Goal: Use online tool/utility: Utilize a website feature to perform a specific function

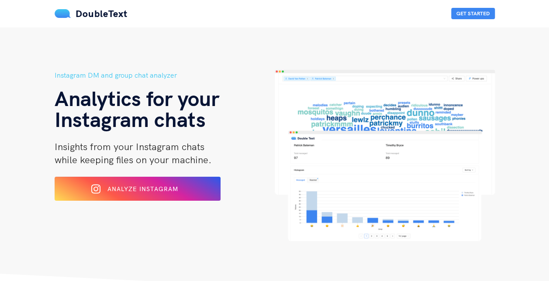
scroll to position [104, 0]
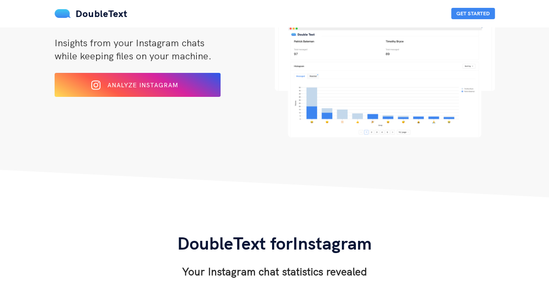
click at [176, 83] on span "Analyze Instagram" at bounding box center [142, 85] width 71 height 8
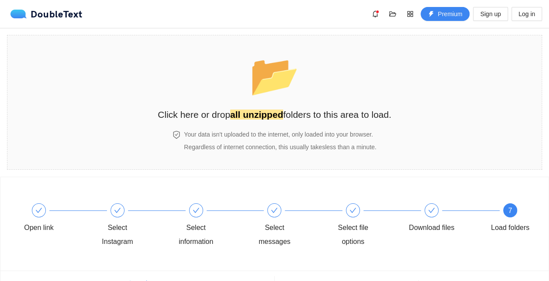
scroll to position [48, 0]
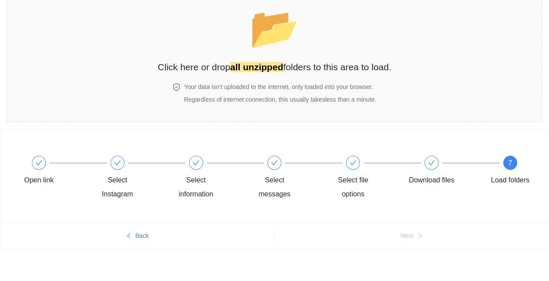
click at [253, 64] on strong "all unzipped" at bounding box center [256, 67] width 53 height 10
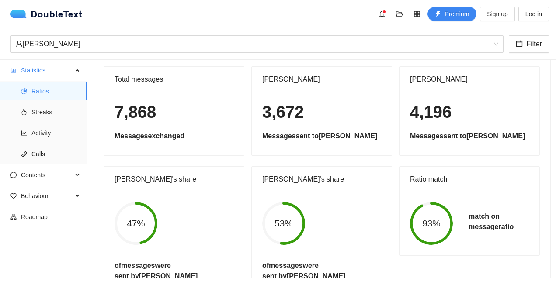
scroll to position [0, 0]
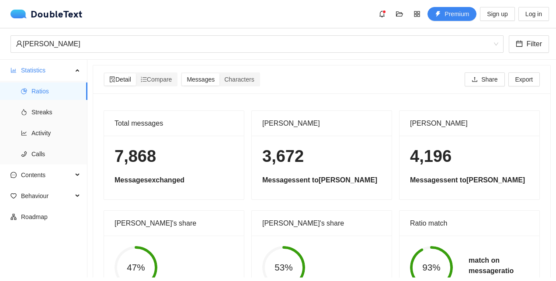
click at [167, 80] on span "Compare" at bounding box center [156, 79] width 31 height 7
click at [136, 73] on input "Compare" at bounding box center [136, 73] width 0 height 0
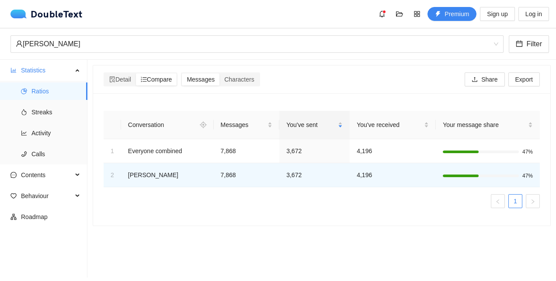
click at [251, 73] on div "Messages Characters" at bounding box center [220, 80] width 79 height 14
click at [242, 80] on span "Characters" at bounding box center [239, 79] width 30 height 7
click at [219, 73] on input "Characters" at bounding box center [219, 73] width 0 height 0
click at [121, 77] on span "Detail" at bounding box center [120, 79] width 22 height 7
click at [104, 73] on input "Detail" at bounding box center [104, 73] width 0 height 0
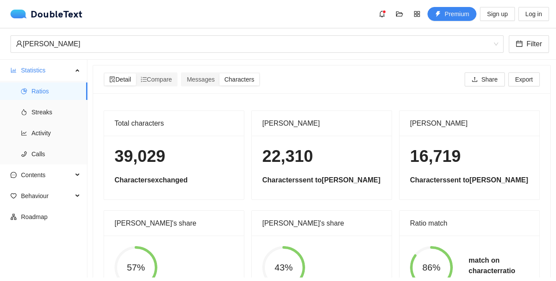
scroll to position [44, 0]
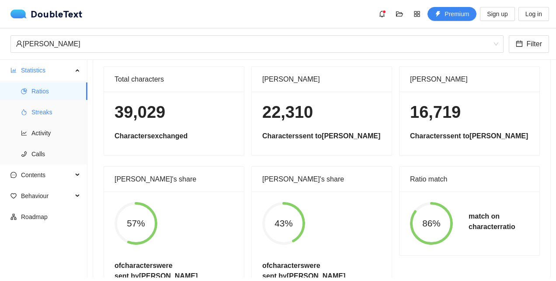
click at [51, 115] on span "Streaks" at bounding box center [55, 112] width 49 height 17
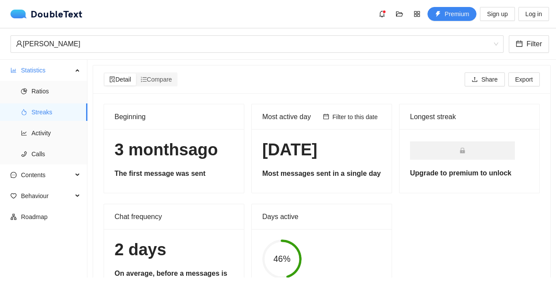
click at [176, 76] on div "Compare" at bounding box center [156, 79] width 41 height 12
click at [136, 73] on input "Compare" at bounding box center [136, 73] width 0 height 0
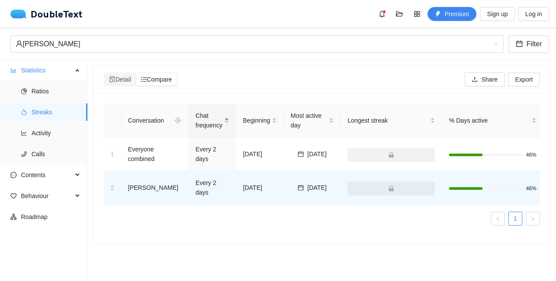
click at [120, 86] on div "Detail Compare" at bounding box center [141, 80] width 74 height 14
click at [49, 131] on span "Activity" at bounding box center [55, 133] width 49 height 17
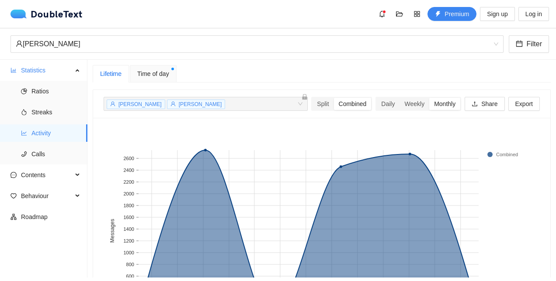
click at [315, 104] on div "Split" at bounding box center [322, 104] width 21 height 12
click at [312, 98] on input "Split" at bounding box center [312, 98] width 0 height 0
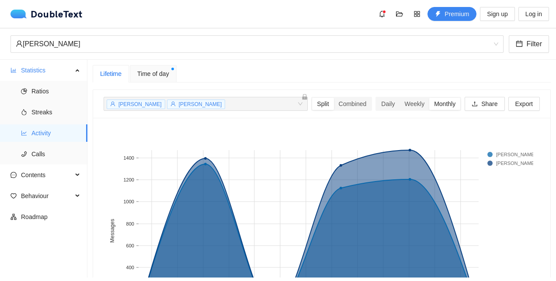
click at [399, 100] on div "Weekly" at bounding box center [414, 104] width 30 height 12
click at [399, 98] on input "Weekly" at bounding box center [399, 98] width 0 height 0
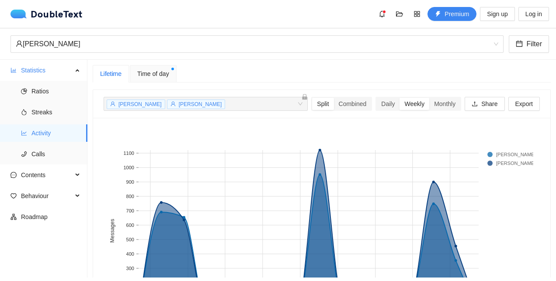
click at [435, 107] on div "Monthly" at bounding box center [444, 104] width 31 height 12
click at [429, 98] on input "Monthly" at bounding box center [429, 98] width 0 height 0
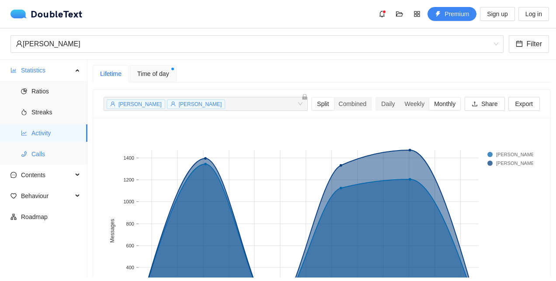
click at [46, 150] on span "Calls" at bounding box center [55, 154] width 49 height 17
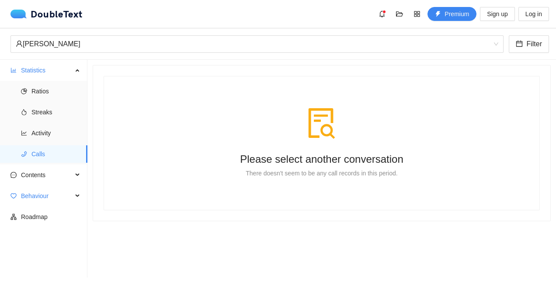
click at [72, 200] on span "Behaviour" at bounding box center [47, 195] width 52 height 17
click at [51, 171] on span "Contents" at bounding box center [47, 174] width 52 height 17
click at [42, 196] on span "Word Cloud" at bounding box center [55, 195] width 49 height 17
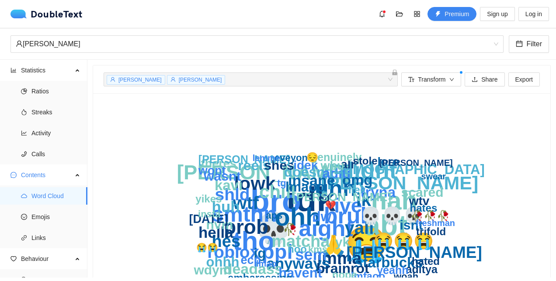
click at [56, 181] on span "Contents" at bounding box center [47, 174] width 52 height 17
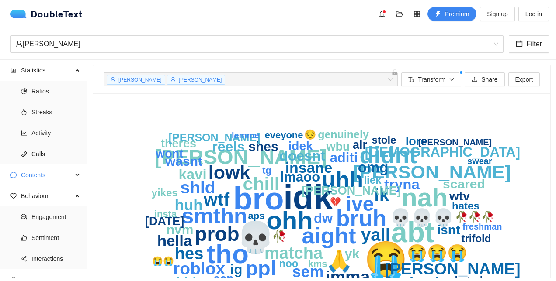
click at [39, 180] on span "Contents" at bounding box center [47, 174] width 52 height 17
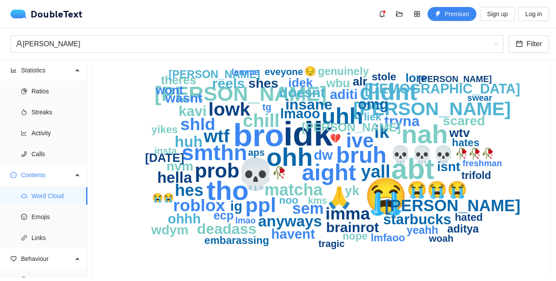
scroll to position [64, 0]
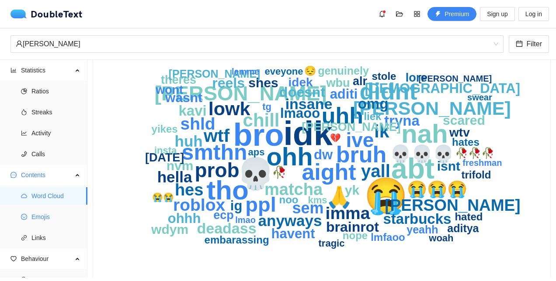
click at [53, 222] on span "Emojis" at bounding box center [55, 216] width 49 height 17
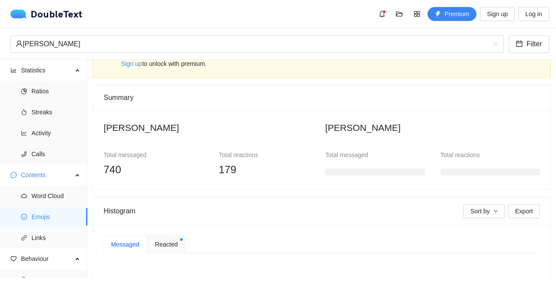
scroll to position [28, 0]
click at [159, 242] on span "Reacted" at bounding box center [166, 245] width 23 height 10
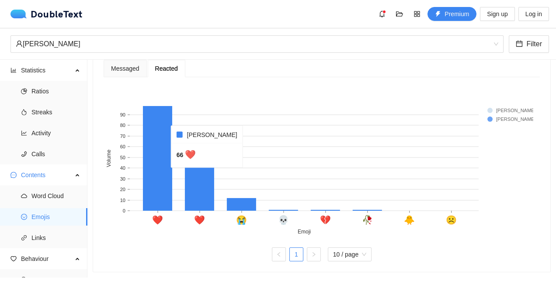
scroll to position [66, 0]
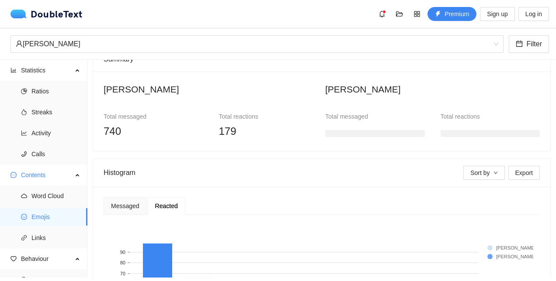
click at [121, 210] on div "Messaged" at bounding box center [125, 206] width 43 height 17
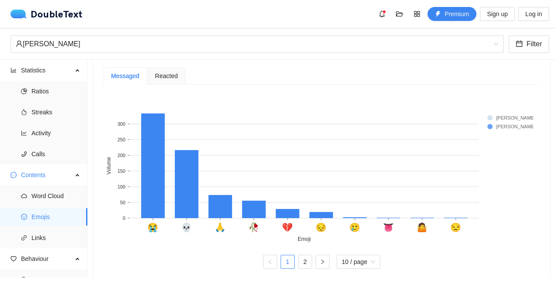
scroll to position [198, 0]
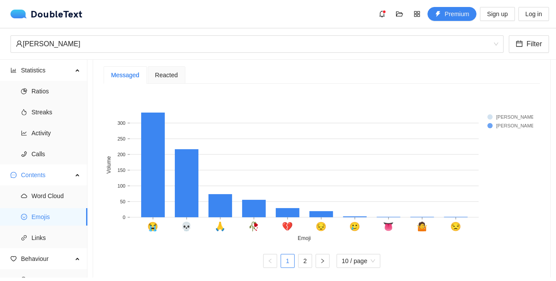
click at [60, 229] on ul "Word Cloud Emojis Links" at bounding box center [43, 217] width 87 height 63
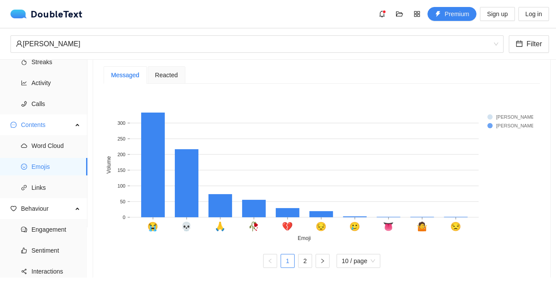
scroll to position [51, 0]
click at [37, 187] on span "Links" at bounding box center [55, 187] width 49 height 17
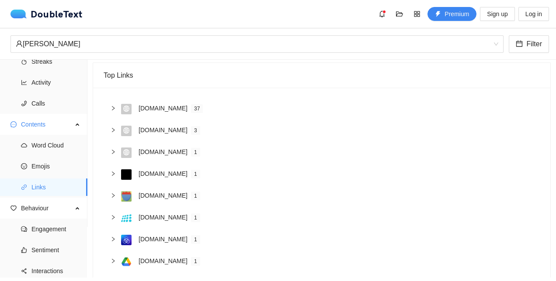
scroll to position [67, 0]
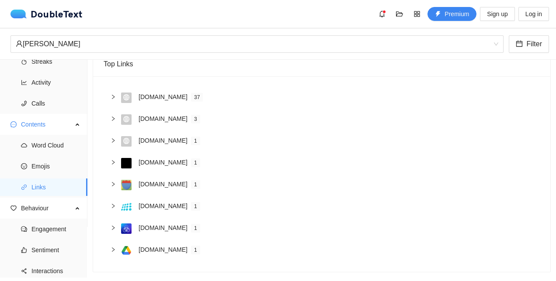
click at [76, 128] on div "Contents" at bounding box center [43, 124] width 87 height 17
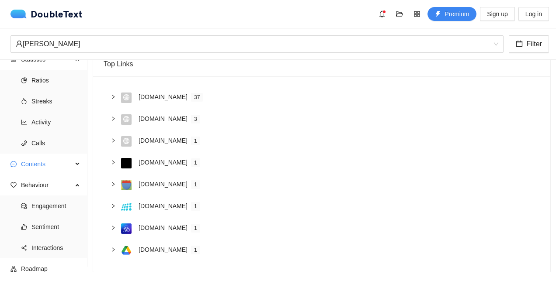
scroll to position [10, 0]
click at [55, 204] on span "Engagement" at bounding box center [55, 206] width 49 height 17
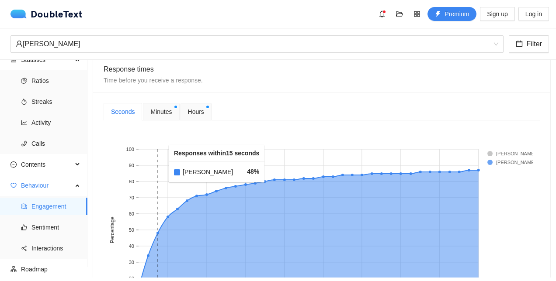
scroll to position [416, 0]
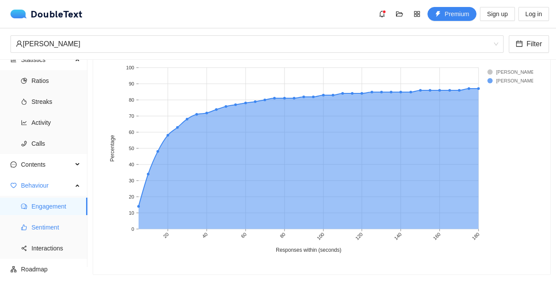
click at [55, 233] on span "Sentiment" at bounding box center [55, 227] width 49 height 17
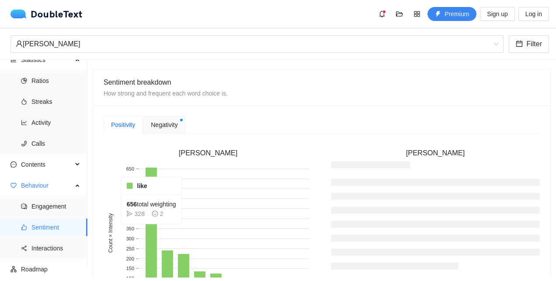
scroll to position [188, 0]
click at [162, 124] on span "Negativity" at bounding box center [164, 126] width 27 height 10
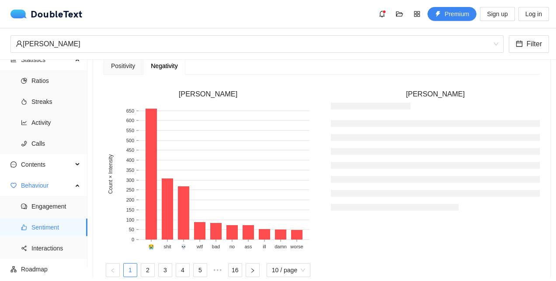
scroll to position [248, 0]
click at [120, 69] on div "Positivity" at bounding box center [123, 66] width 24 height 10
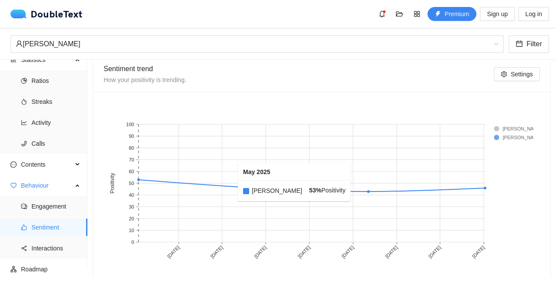
scroll to position [507, 0]
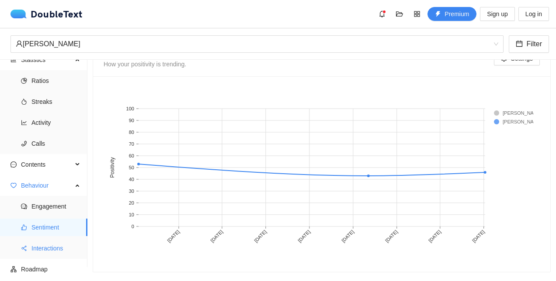
click at [47, 245] on span "Interactions" at bounding box center [55, 248] width 49 height 17
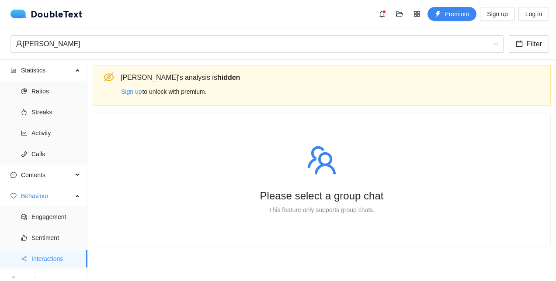
scroll to position [10, 0]
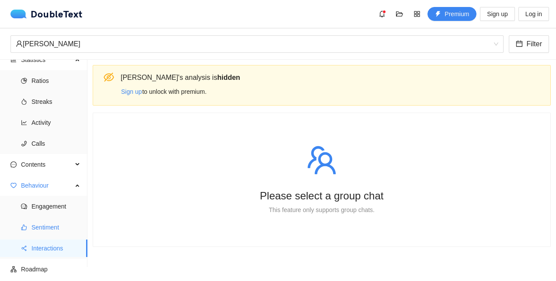
click at [44, 229] on span "Sentiment" at bounding box center [55, 227] width 49 height 17
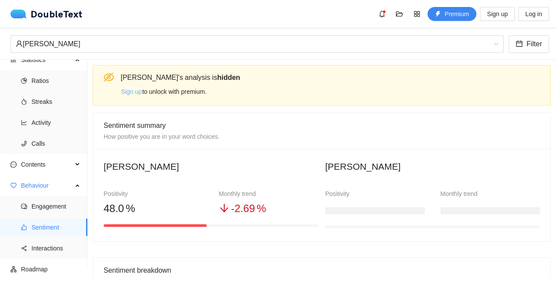
click at [127, 94] on span "Sign up" at bounding box center [131, 92] width 21 height 10
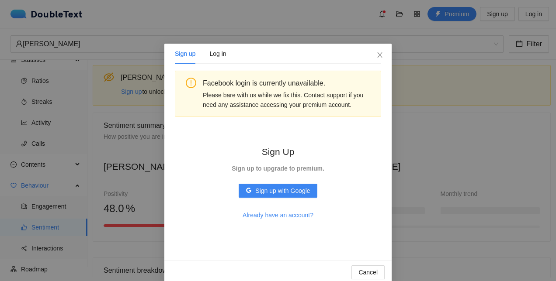
click at [438, 29] on div "Sign up Log in Facebook login is currently unavailable. Please bare with us whi…" at bounding box center [278, 140] width 556 height 281
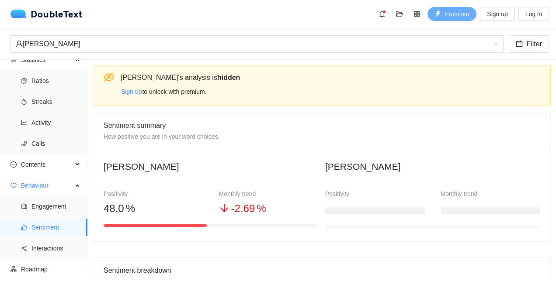
drag, startPoint x: 448, startPoint y: 18, endPoint x: 386, endPoint y: -45, distance: 88.7
click at [386, 0] on html "DoubleText Premium Sign up Log in 📂 Click here or drop all unzipped folders to …" at bounding box center [278, 140] width 556 height 281
drag, startPoint x: 464, startPoint y: 12, endPoint x: 366, endPoint y: -45, distance: 113.0
click at [366, 0] on html "DoubleText Premium Sign up Log in 📂 Click here or drop all unzipped folders to …" at bounding box center [278, 140] width 556 height 281
click at [137, 91] on span "Sign up" at bounding box center [131, 92] width 21 height 10
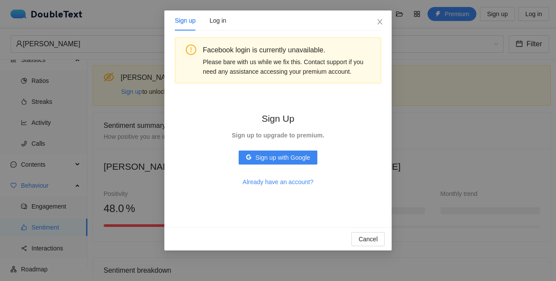
click at [457, 113] on div "Sign up Log in Facebook login is currently unavailable. Please bare with us whi…" at bounding box center [278, 140] width 556 height 281
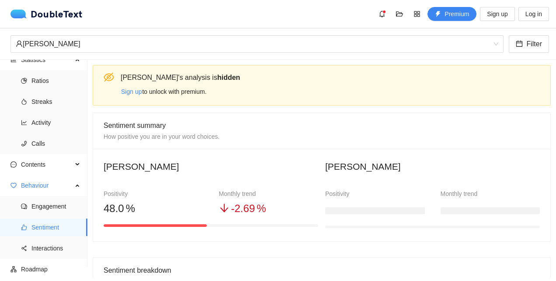
scroll to position [2, 0]
